Goal: Share content

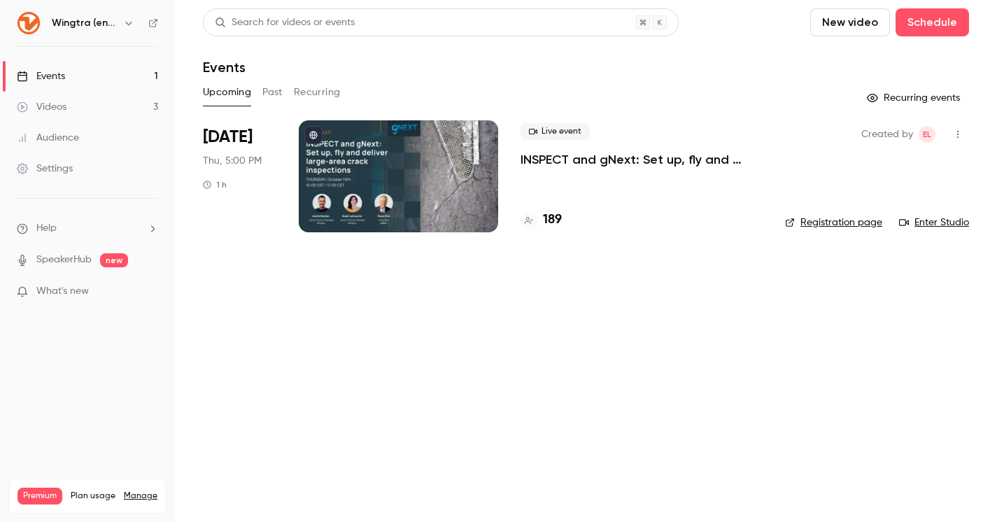
click at [110, 76] on link "Events 1" at bounding box center [87, 76] width 175 height 31
click at [841, 224] on link "Registration page" at bounding box center [833, 222] width 97 height 14
click at [604, 158] on p "INSPECT and gNext: Set up, fly and deliver large-area crack inspections in a fe…" at bounding box center [641, 159] width 242 height 17
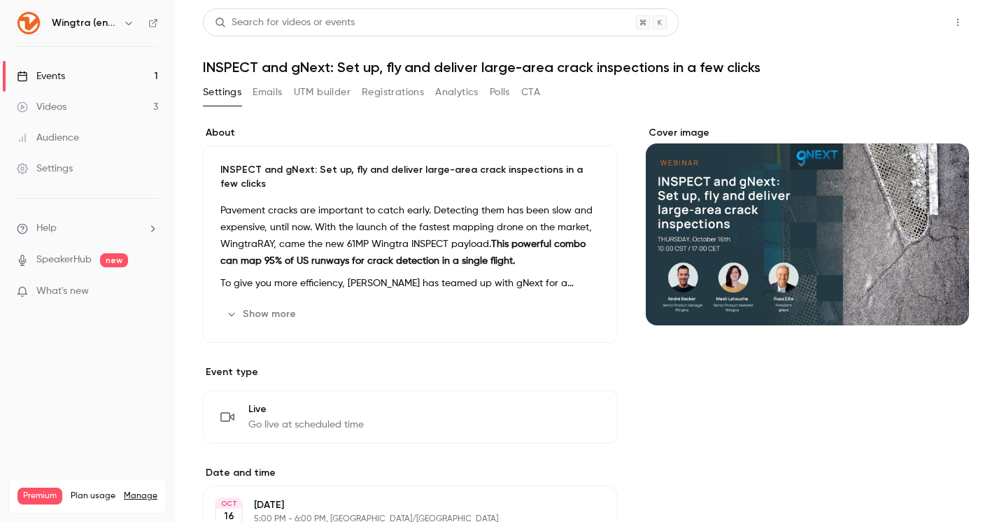
click at [917, 18] on button "Share" at bounding box center [907, 22] width 55 height 28
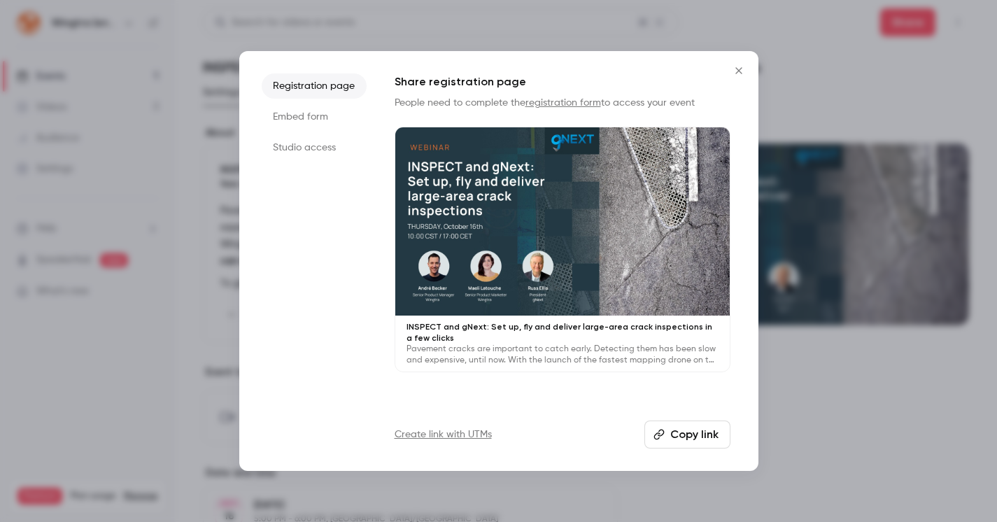
click at [716, 429] on button "Copy link" at bounding box center [687, 434] width 86 height 28
